Goal: Communication & Community: Answer question/provide support

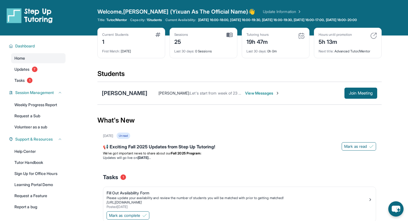
click at [232, 95] on span "Let's start from week of 23 please" at bounding box center [220, 93] width 60 height 5
click at [249, 96] on span "View Messages" at bounding box center [262, 93] width 35 height 6
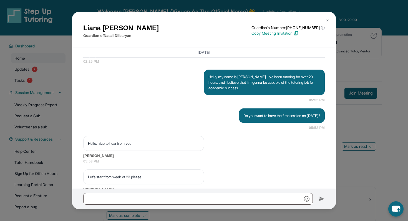
scroll to position [512, 0]
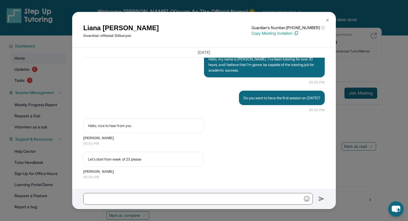
click at [366, 130] on div "Liana Harutyunyan Guardian of Natali Dilbaryan Guardian's Number: +19789153851 …" at bounding box center [204, 110] width 408 height 221
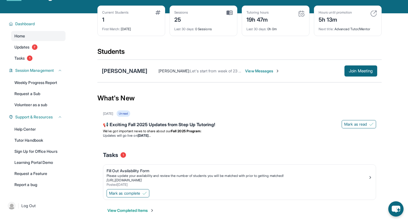
scroll to position [24, 0]
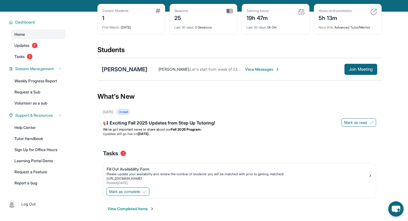
click at [119, 73] on div "Natali Dilbaryan" at bounding box center [125, 69] width 46 height 8
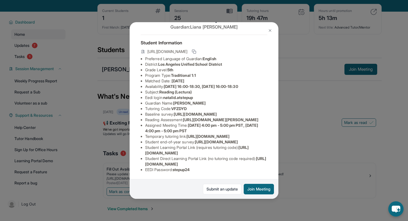
scroll to position [79, 0]
click at [296, 153] on div "Natali Dilbaryan Guardian: Liana Harutyunyan Student Information https://studen…" at bounding box center [204, 110] width 408 height 221
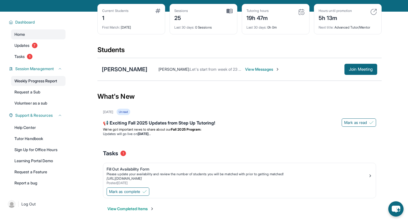
click at [46, 86] on link "Weekly Progress Report" at bounding box center [38, 81] width 54 height 10
